Goal: Information Seeking & Learning: Learn about a topic

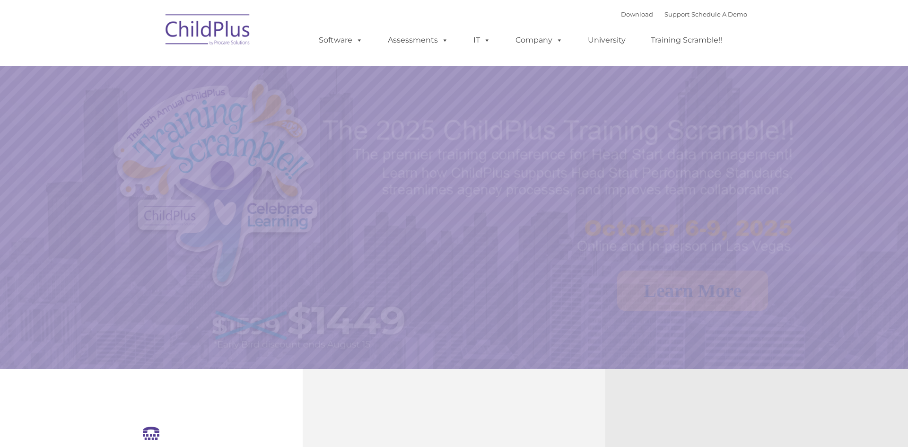
select select "MEDIUM"
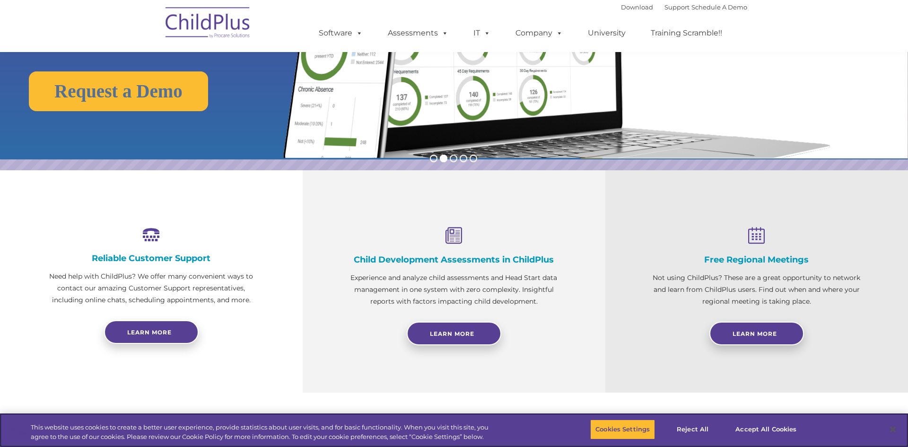
scroll to position [196, 0]
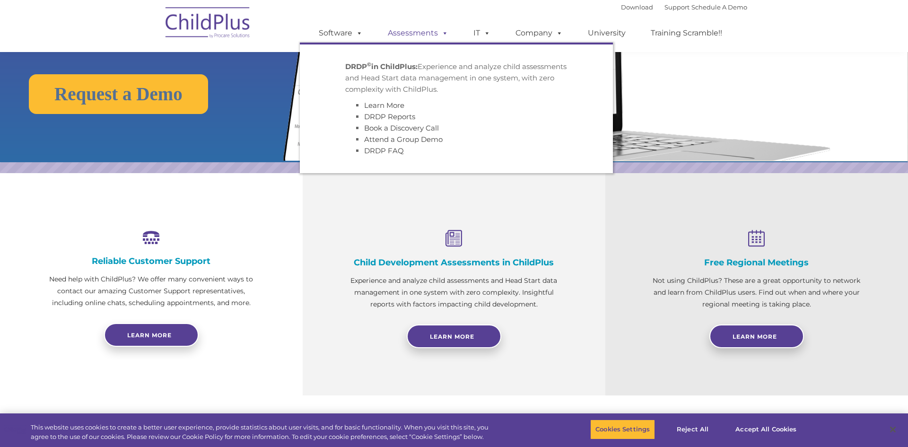
click at [410, 33] on link "Assessments" at bounding box center [417, 33] width 79 height 19
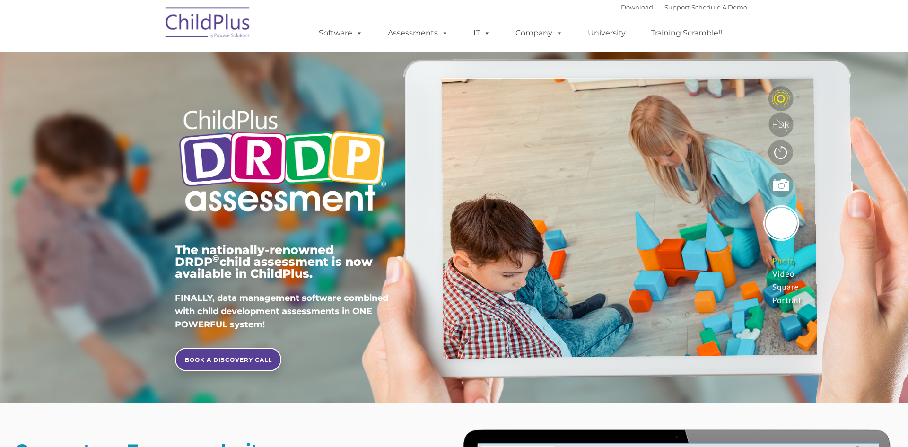
type input ""
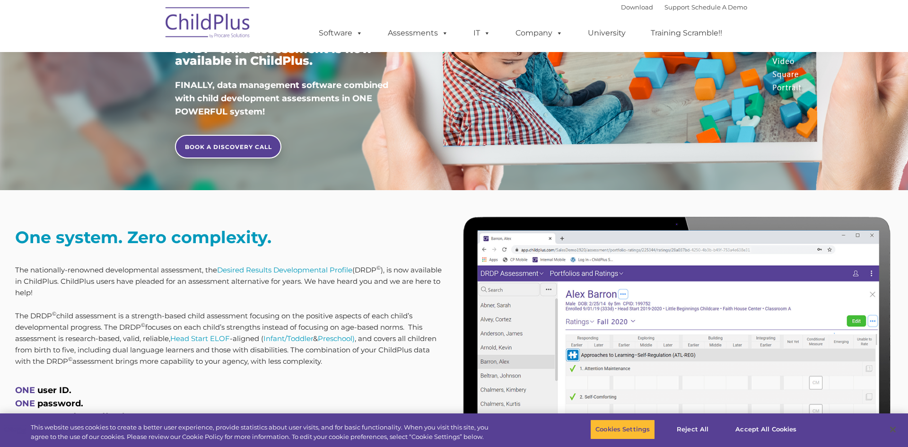
scroll to position [377, 0]
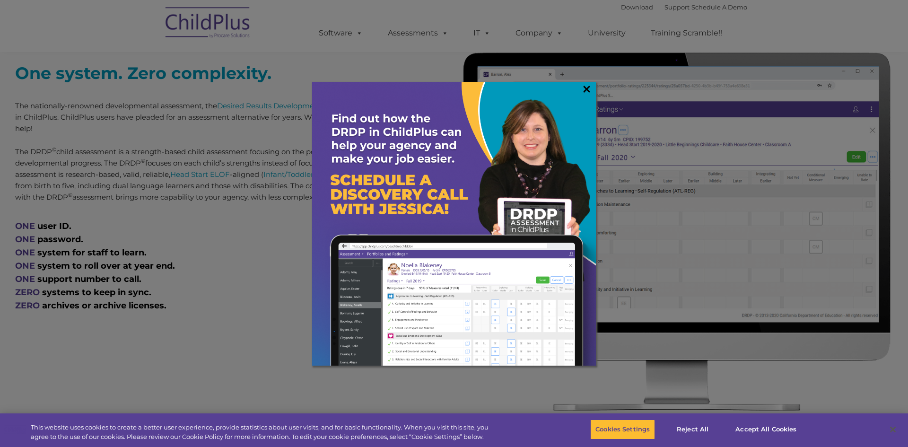
click at [583, 88] on link "×" at bounding box center [586, 88] width 11 height 9
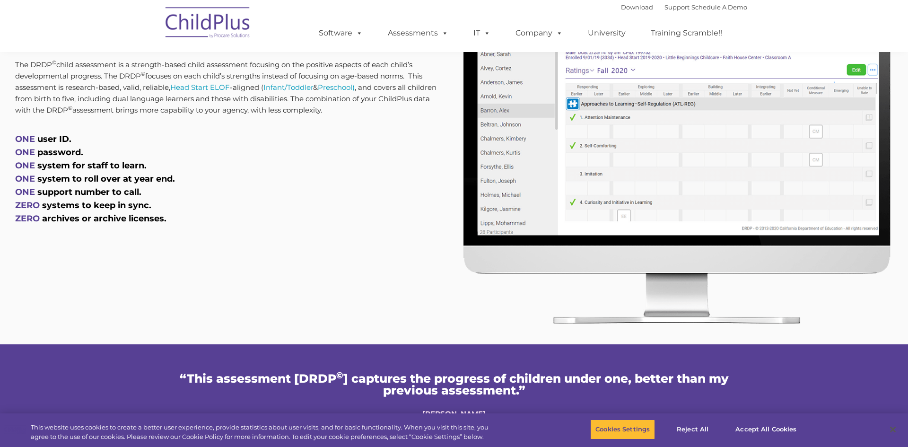
scroll to position [0, 0]
